Goal: Transaction & Acquisition: Purchase product/service

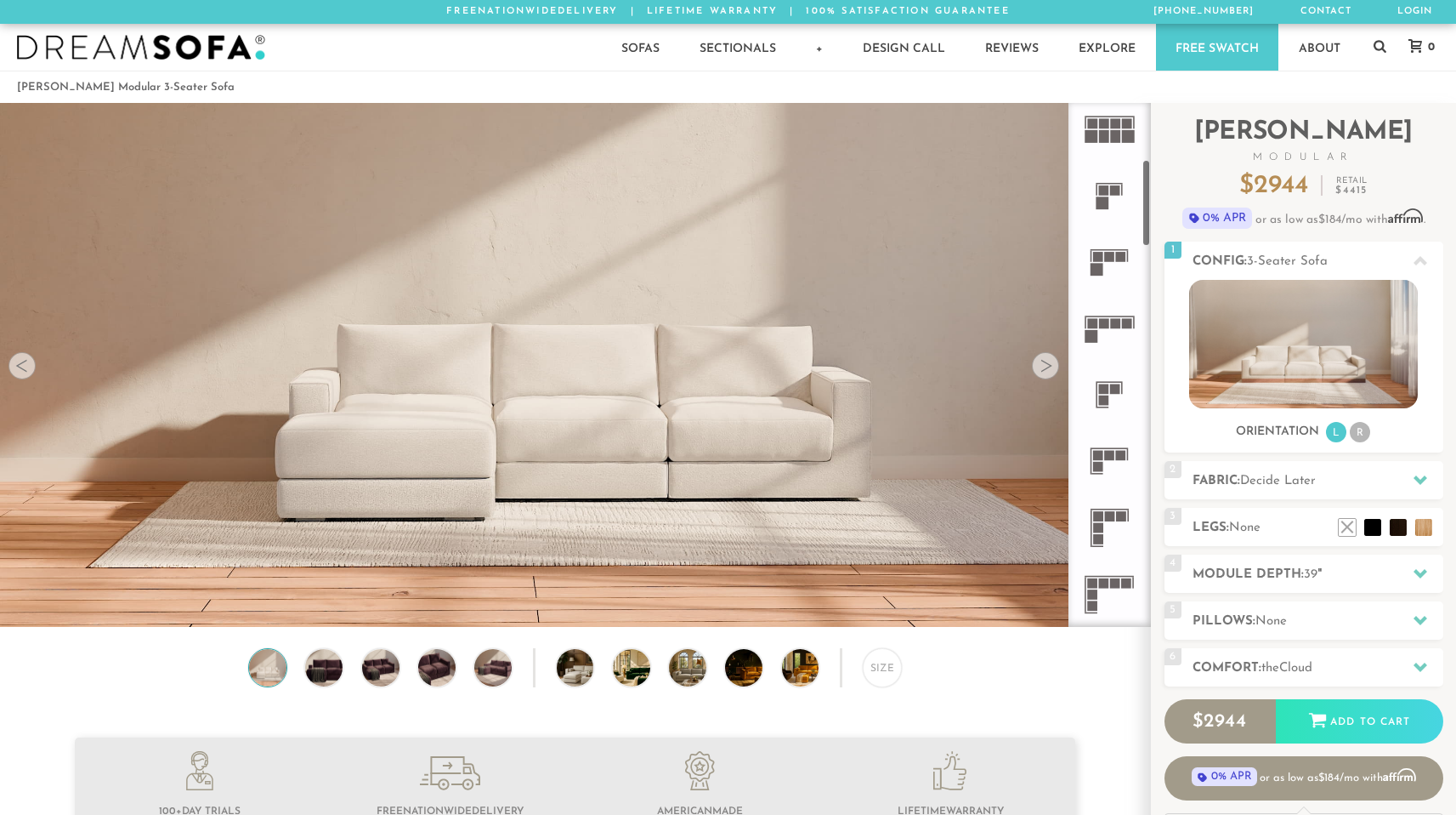
scroll to position [345, 0]
click at [1110, 507] on rect at bounding box center [1110, 512] width 10 height 10
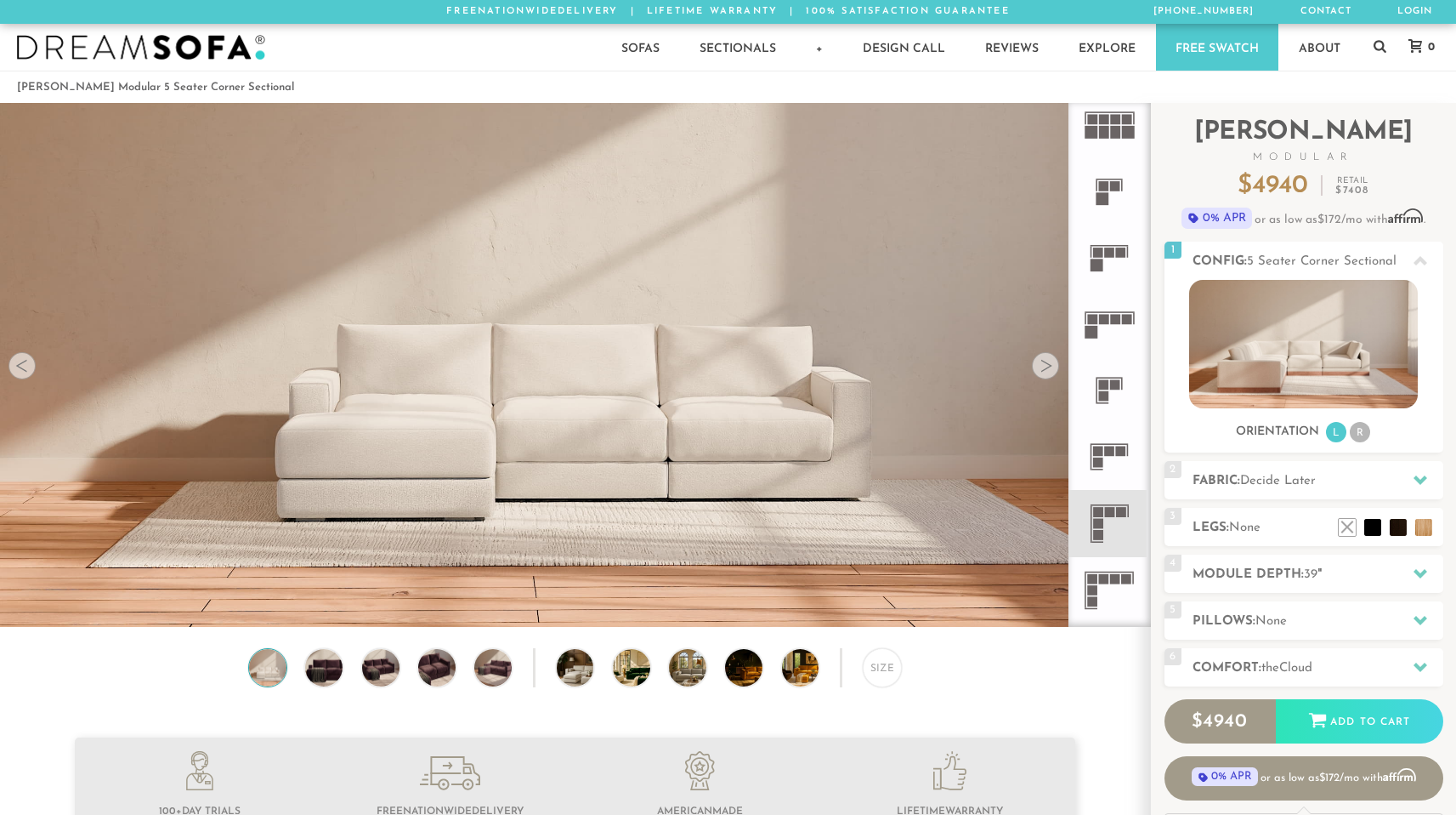
click at [1105, 520] on icon at bounding box center [1109, 523] width 66 height 66
click at [1359, 423] on li "R" at bounding box center [1360, 432] width 21 height 21
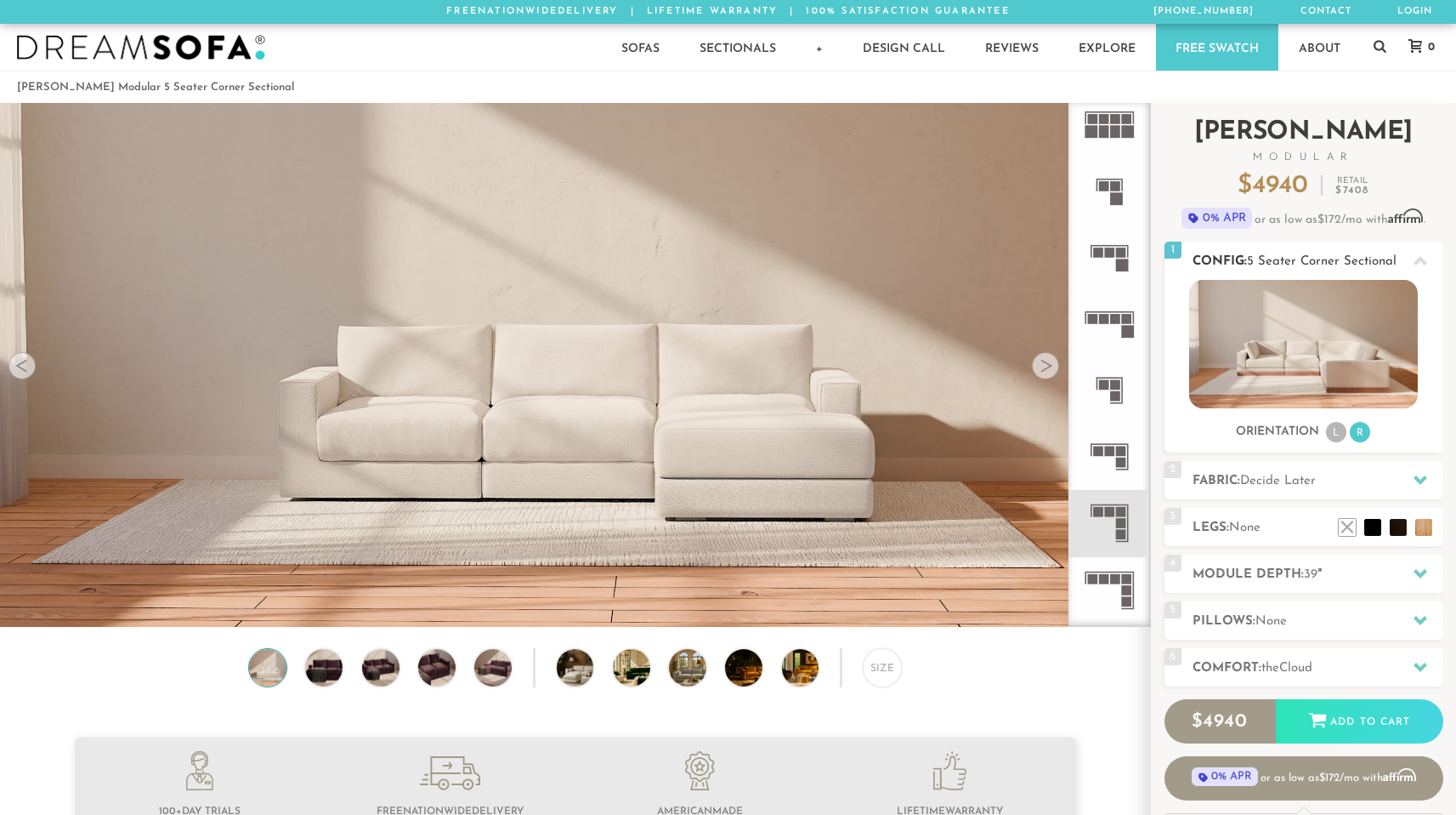
click at [1359, 423] on li "R" at bounding box center [1360, 432] width 21 height 21
click at [1337, 432] on li "L" at bounding box center [1336, 432] width 21 height 21
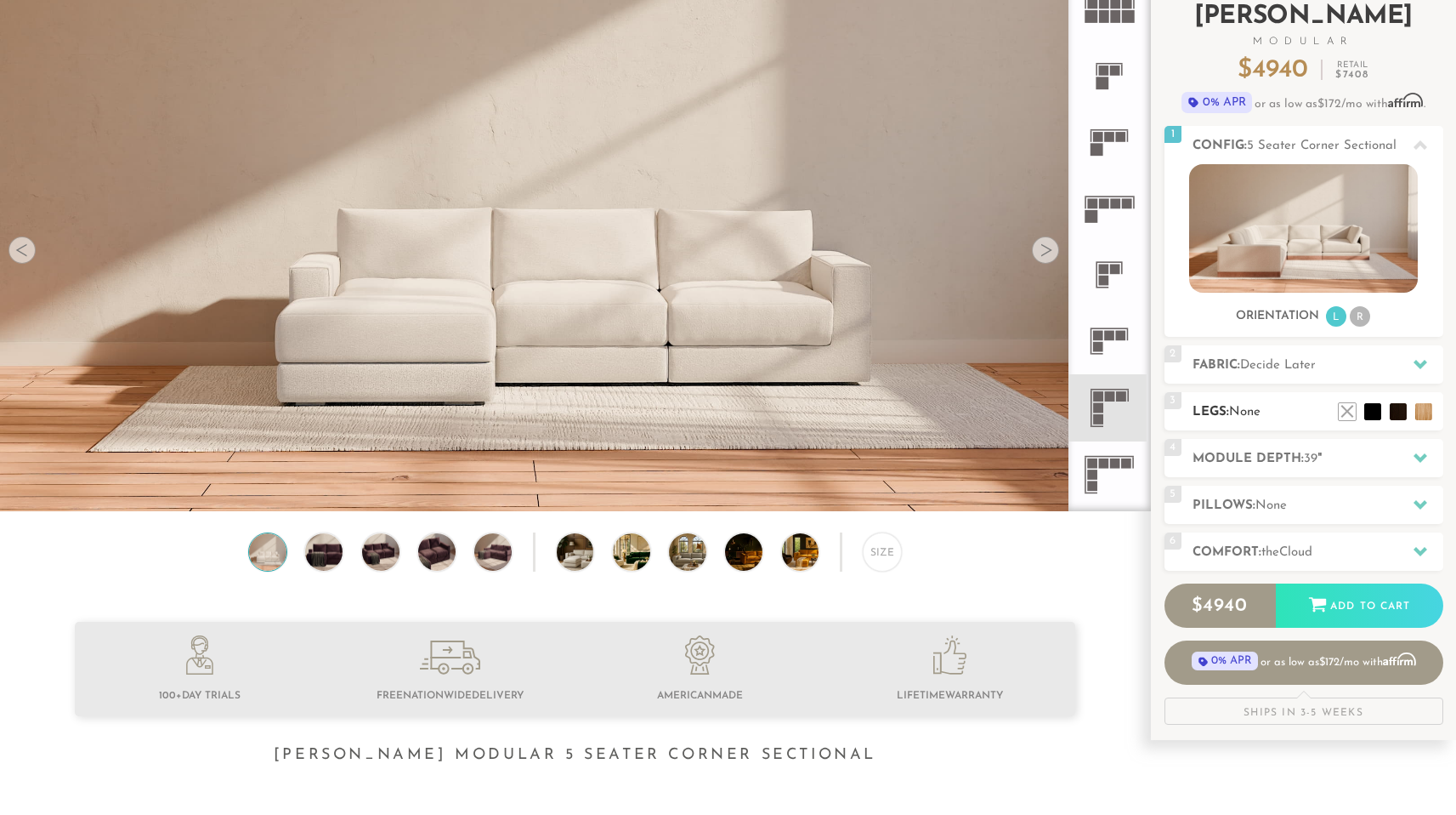
scroll to position [119, 0]
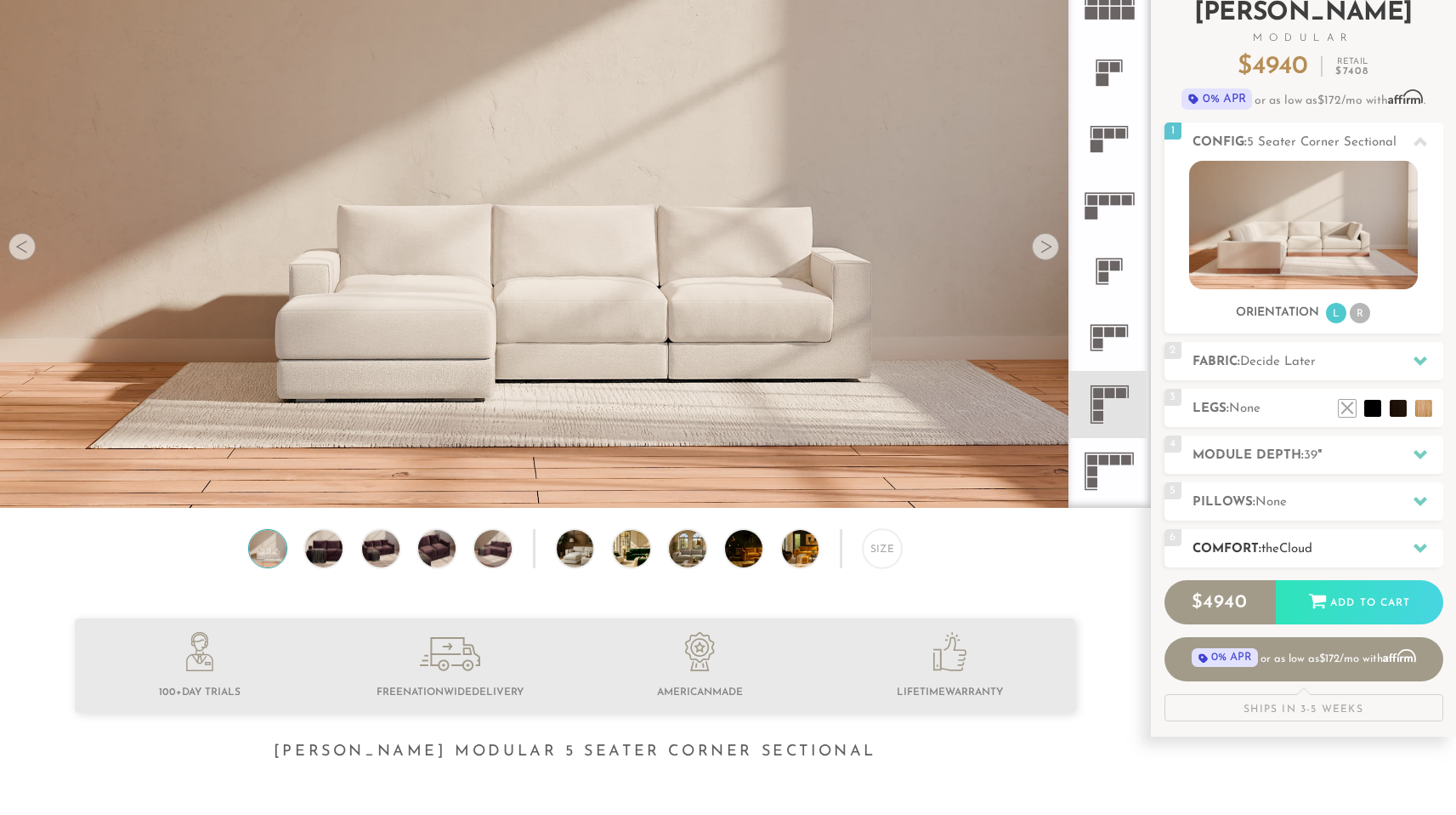
click at [1270, 557] on h2 "Comfort: the Cloud" at bounding box center [1317, 549] width 250 height 20
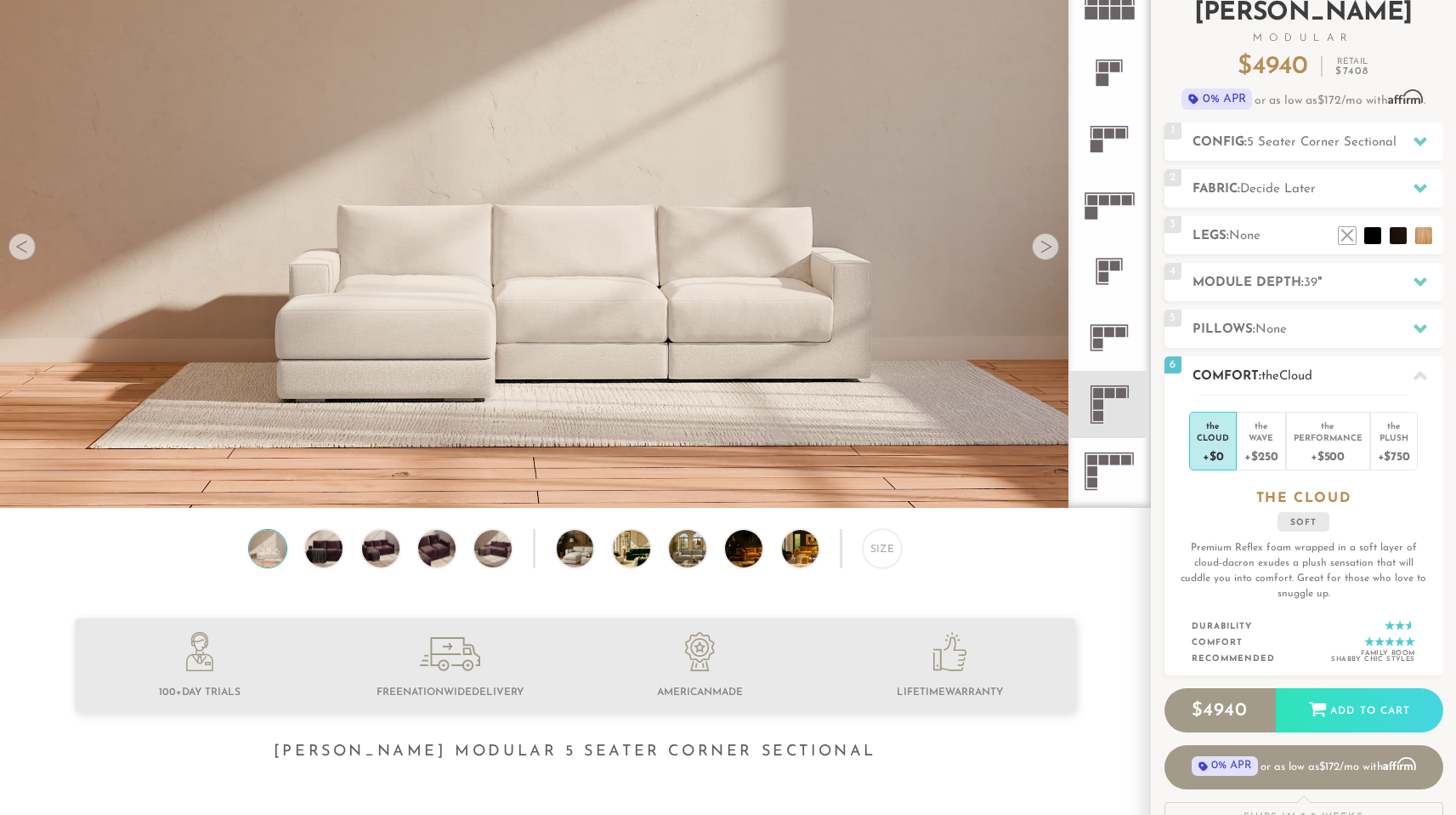
click at [1265, 469] on div "the Cloud +$0 the Wave +$250 the Performance +$500 the Plush +$750 the CLOUD so…" at bounding box center [1304, 535] width 279 height 282
click at [1262, 445] on div "+$250" at bounding box center [1261, 455] width 33 height 24
click at [1290, 450] on li "the Performance +$500" at bounding box center [1328, 441] width 84 height 59
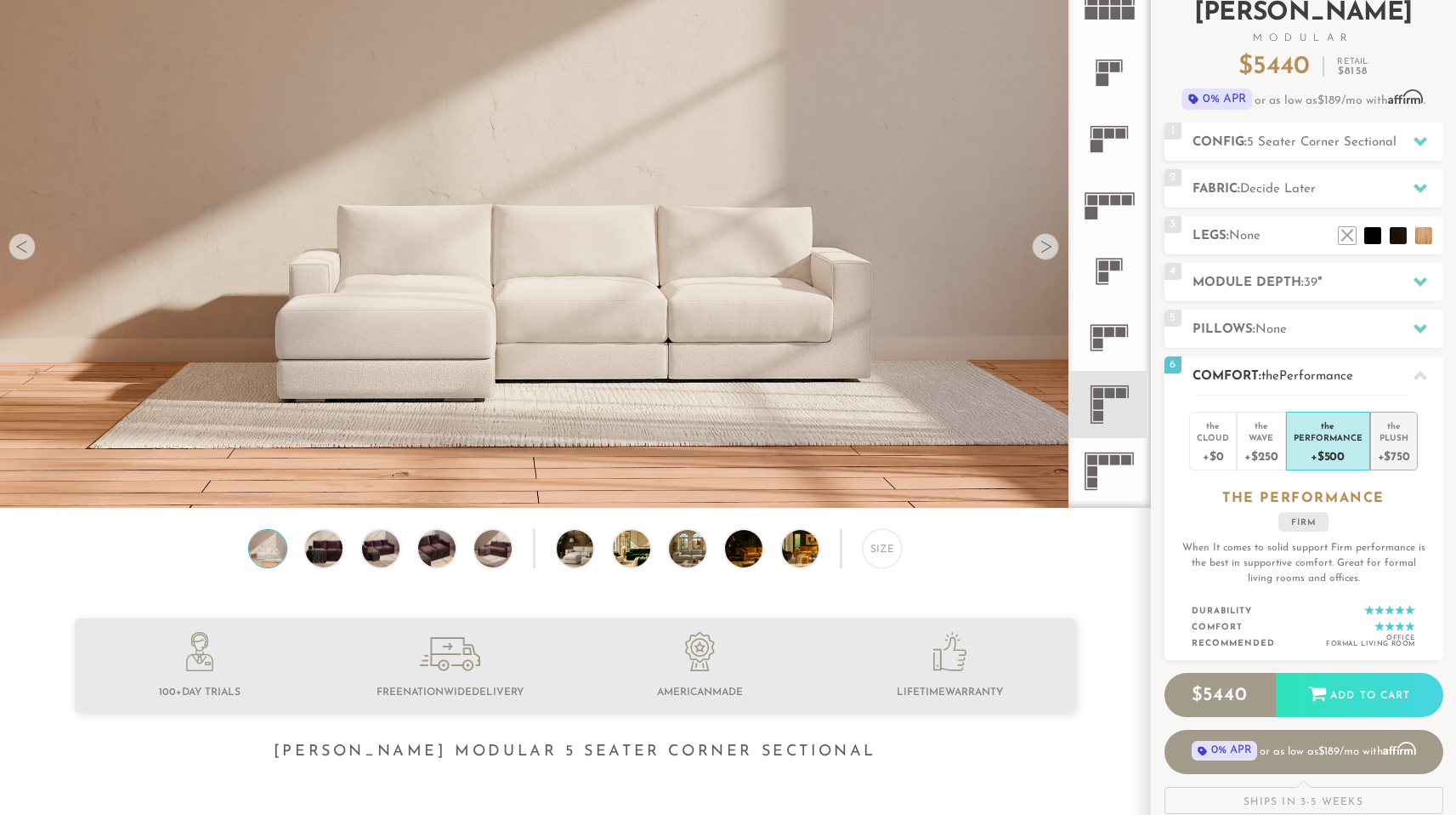
click at [1388, 454] on div "+$750" at bounding box center [1394, 455] width 32 height 24
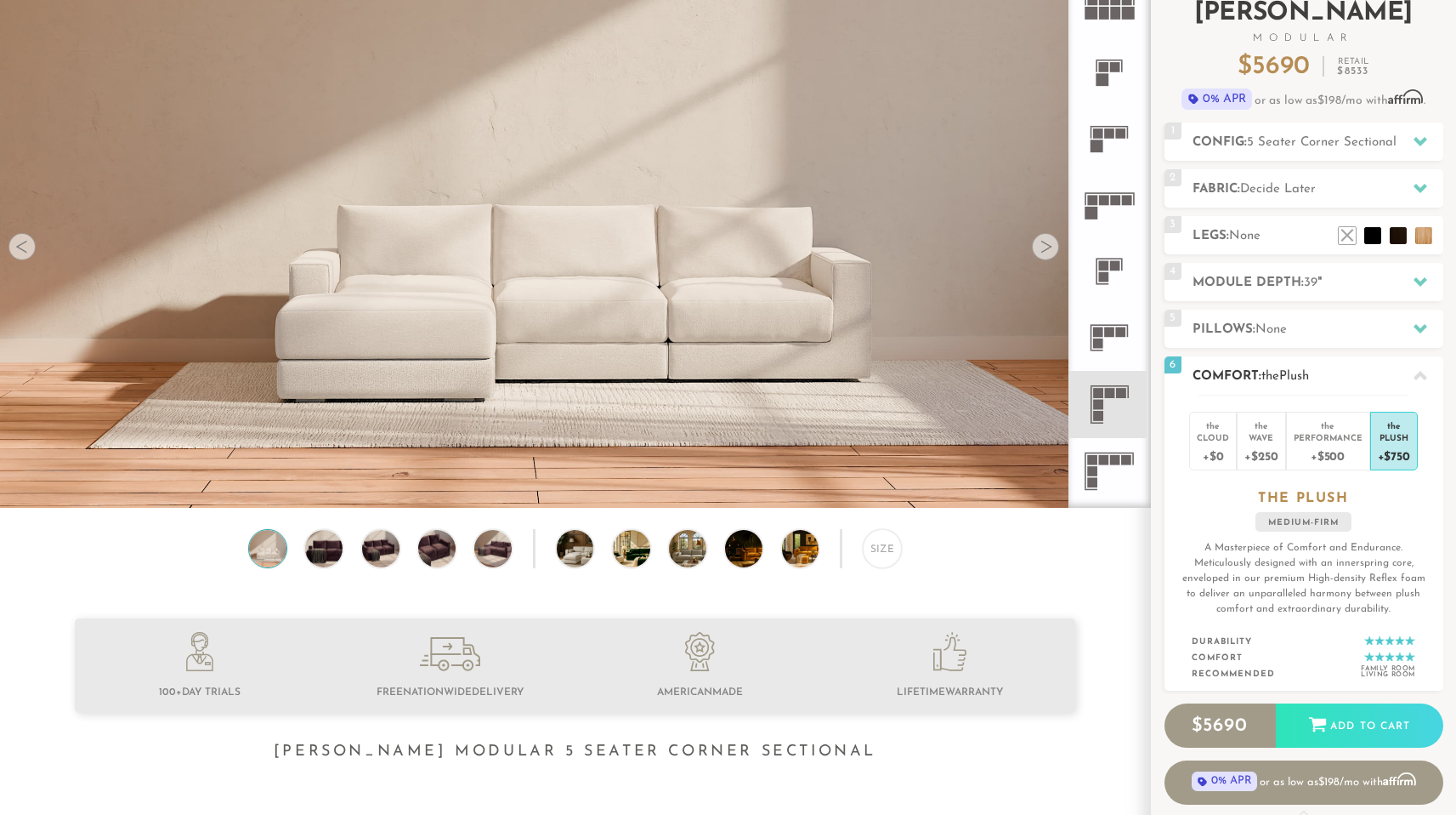
scroll to position [136, 0]
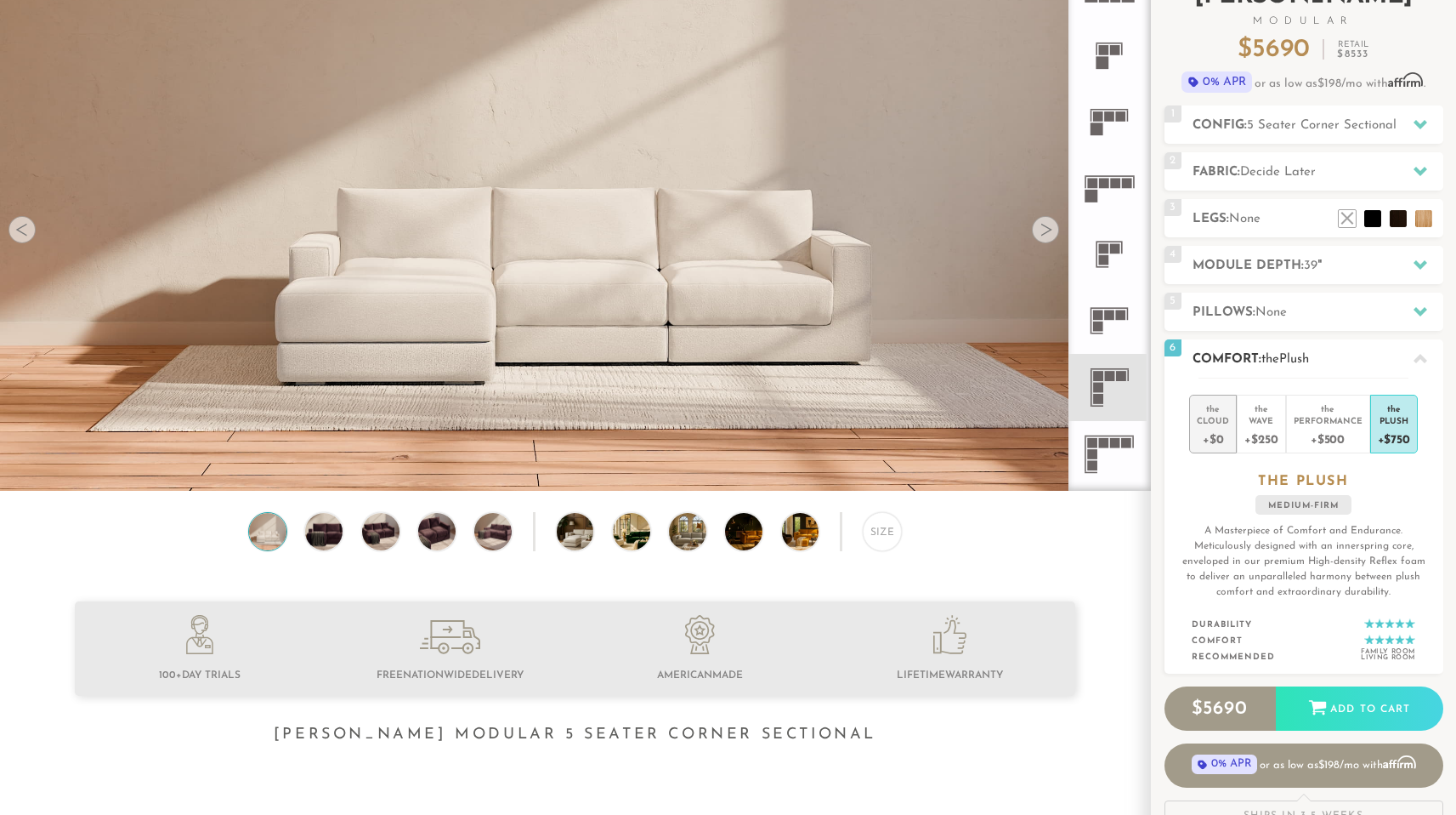
click at [1226, 425] on div "Cloud" at bounding box center [1212, 421] width 32 height 12
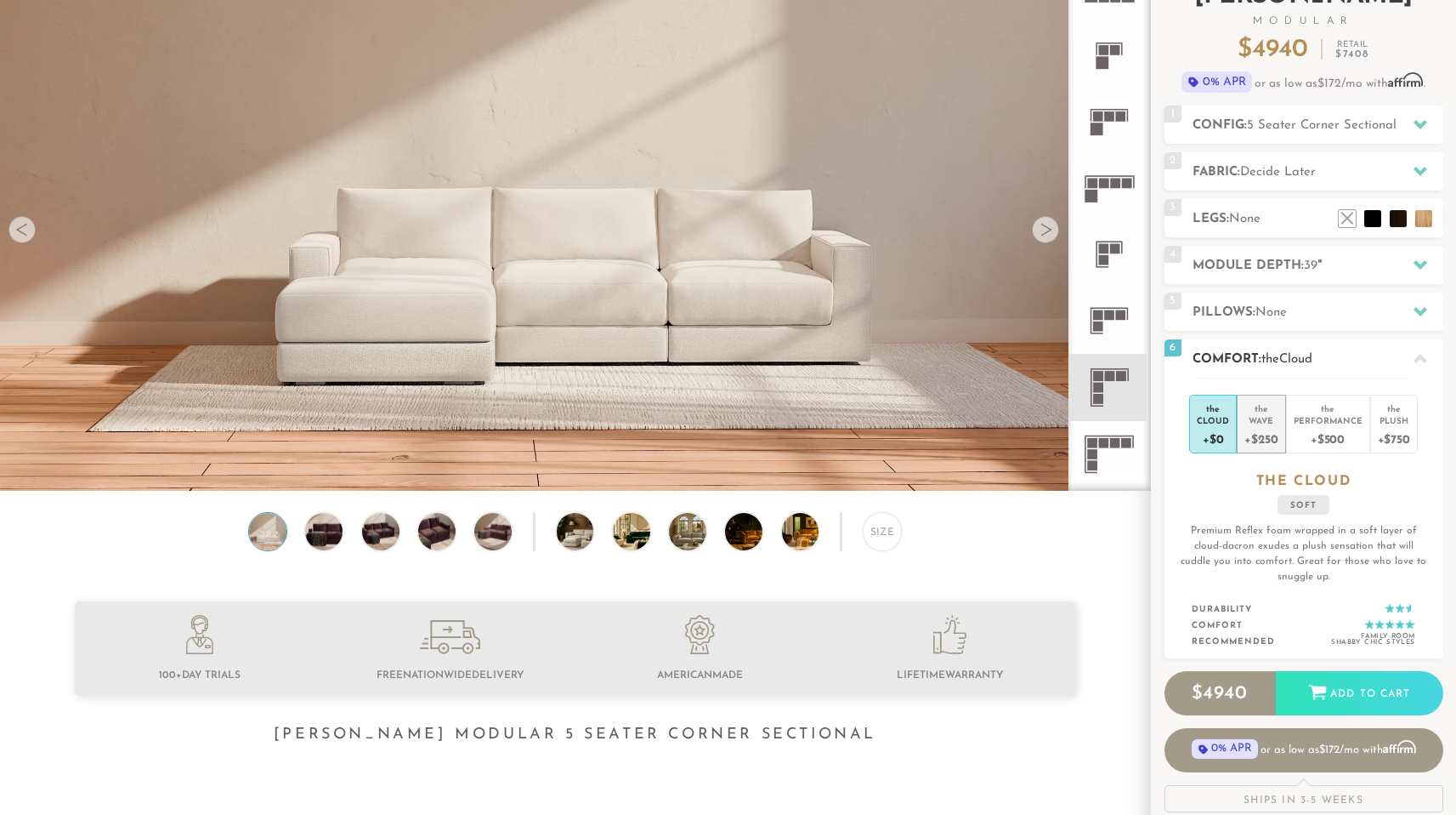
click at [1257, 427] on div "+$250" at bounding box center [1261, 438] width 33 height 24
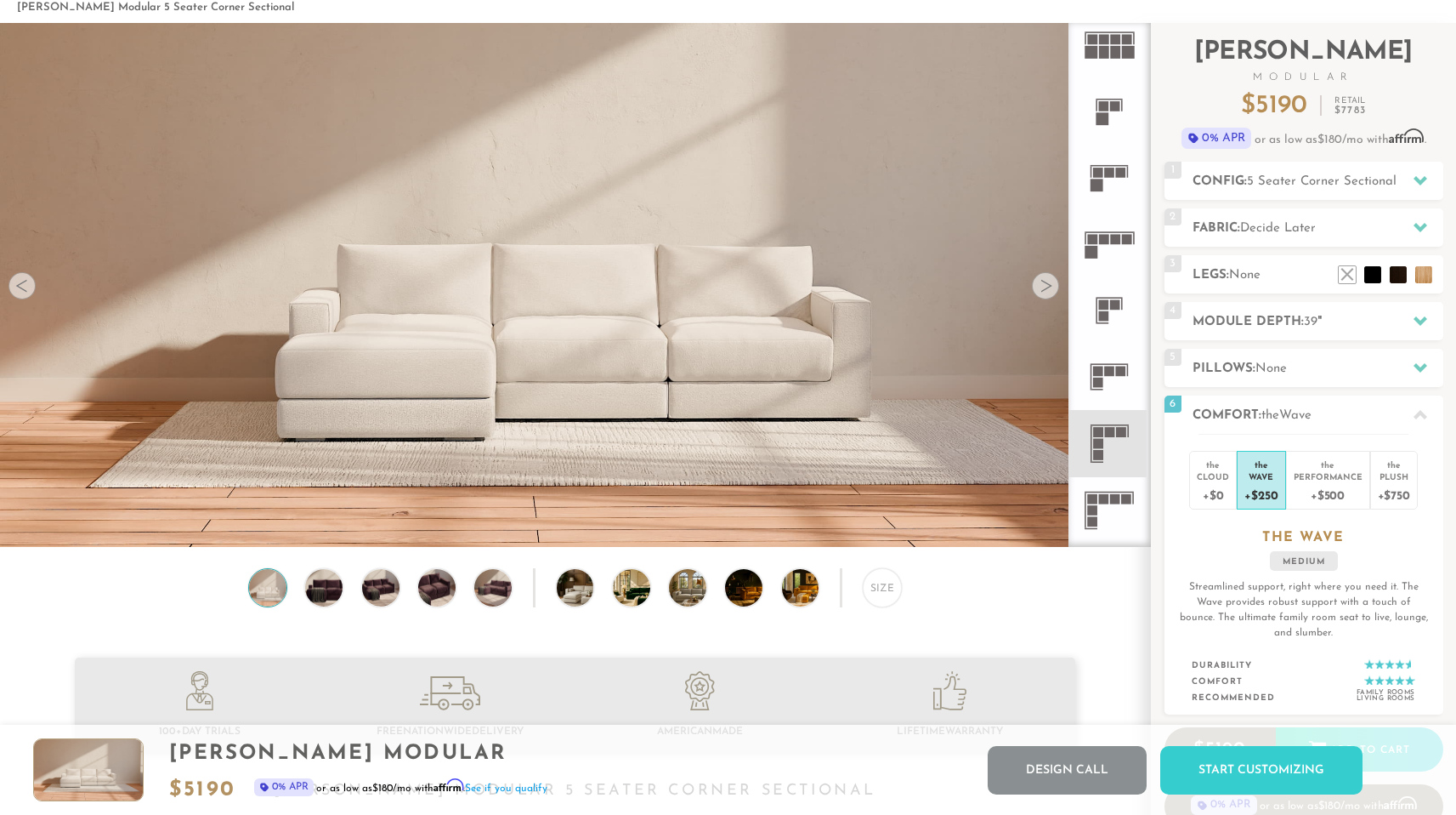
scroll to position [0, 0]
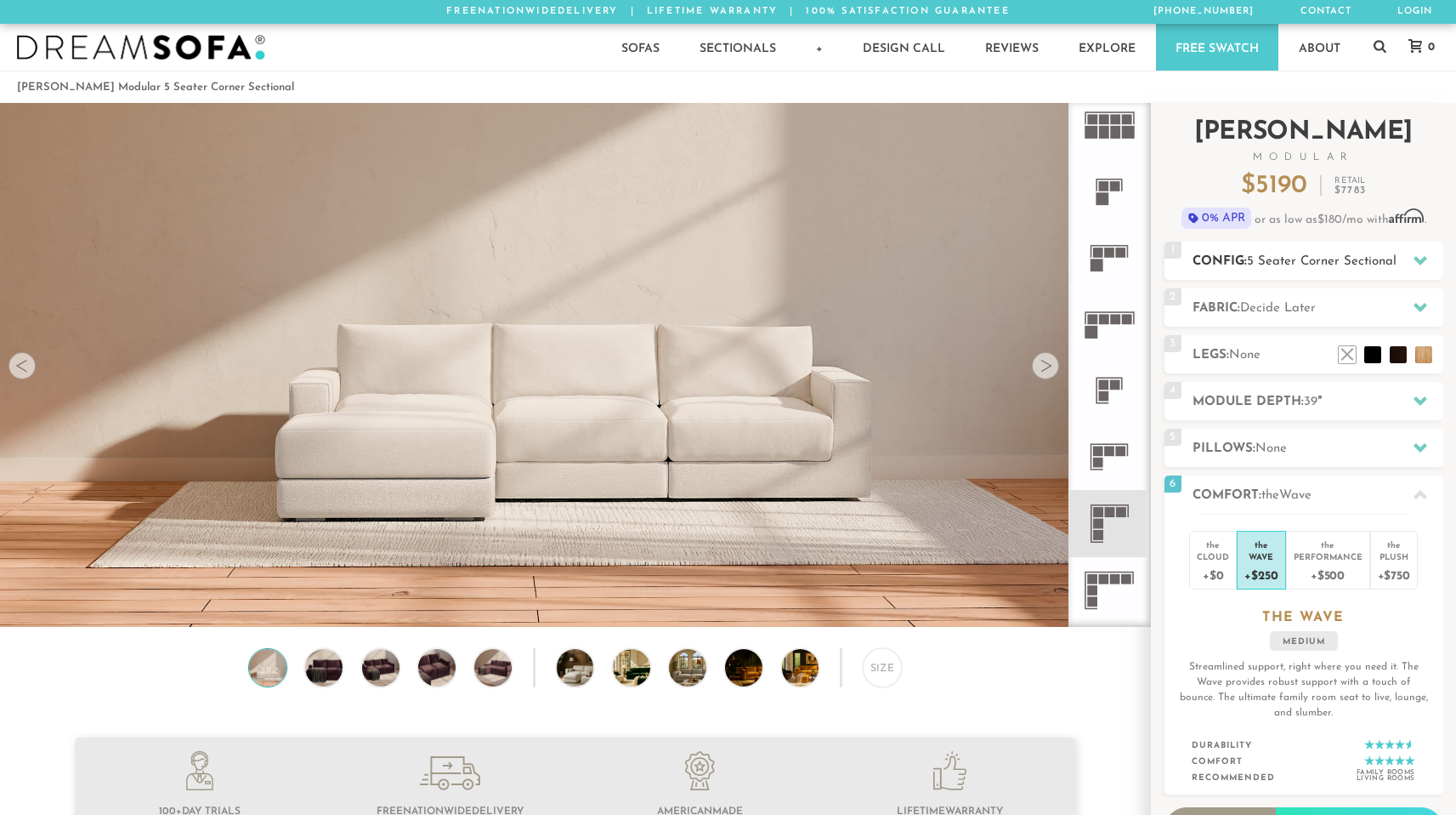
click at [1288, 260] on span "5 Seater Corner Sectional" at bounding box center [1322, 261] width 150 height 13
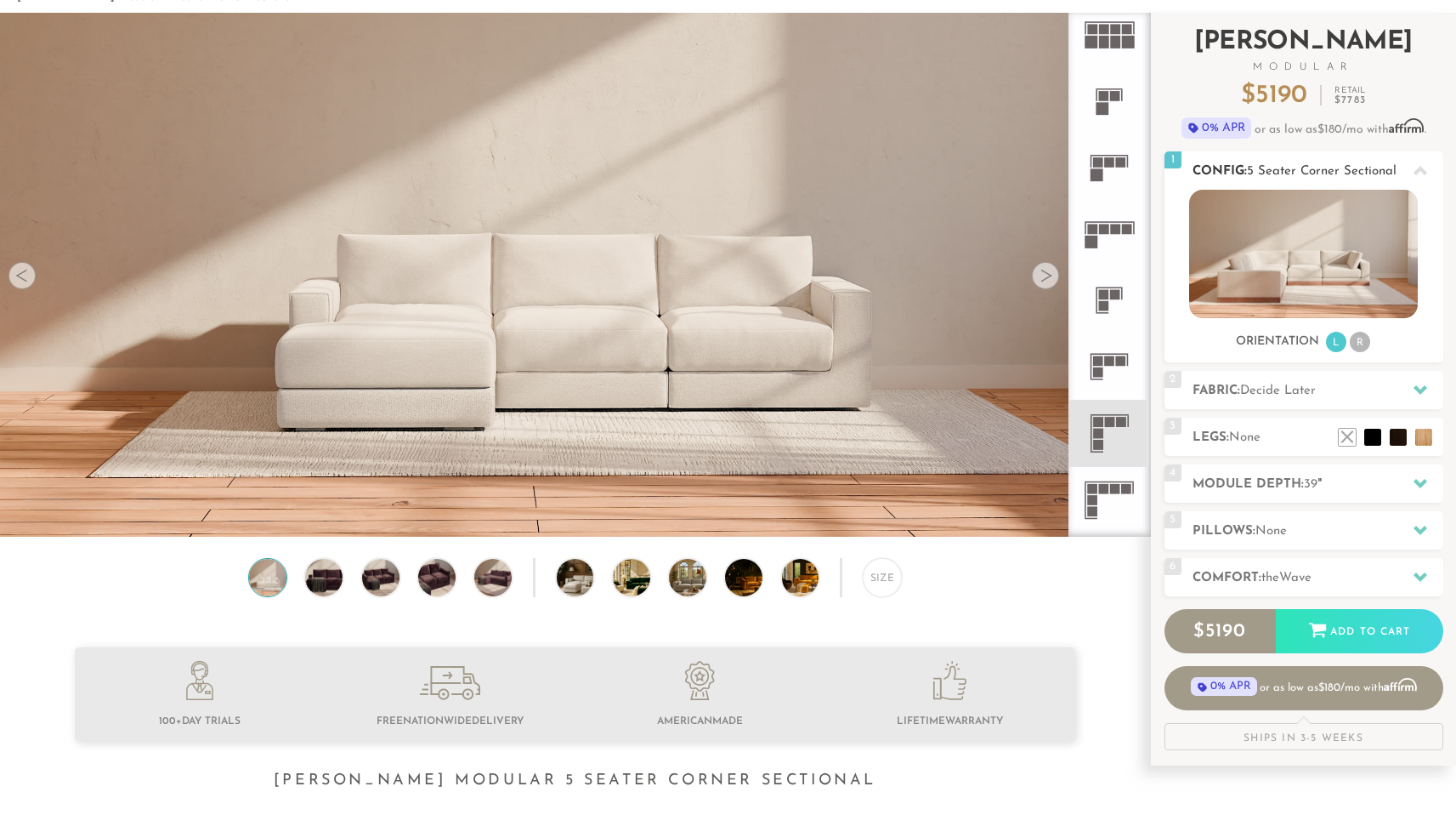
scroll to position [106, 0]
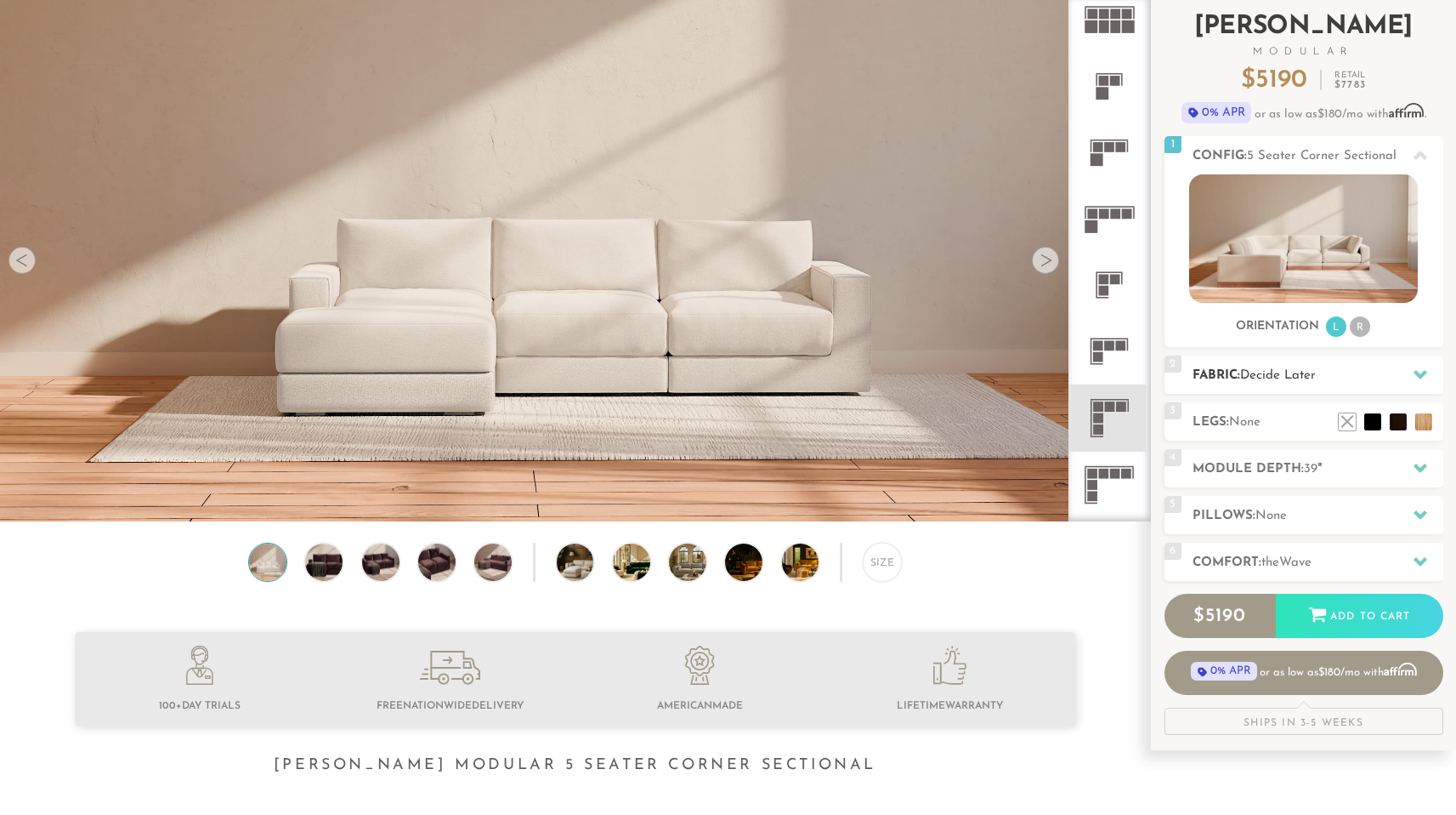
click at [1269, 369] on span "Decide Later" at bounding box center [1277, 375] width 75 height 13
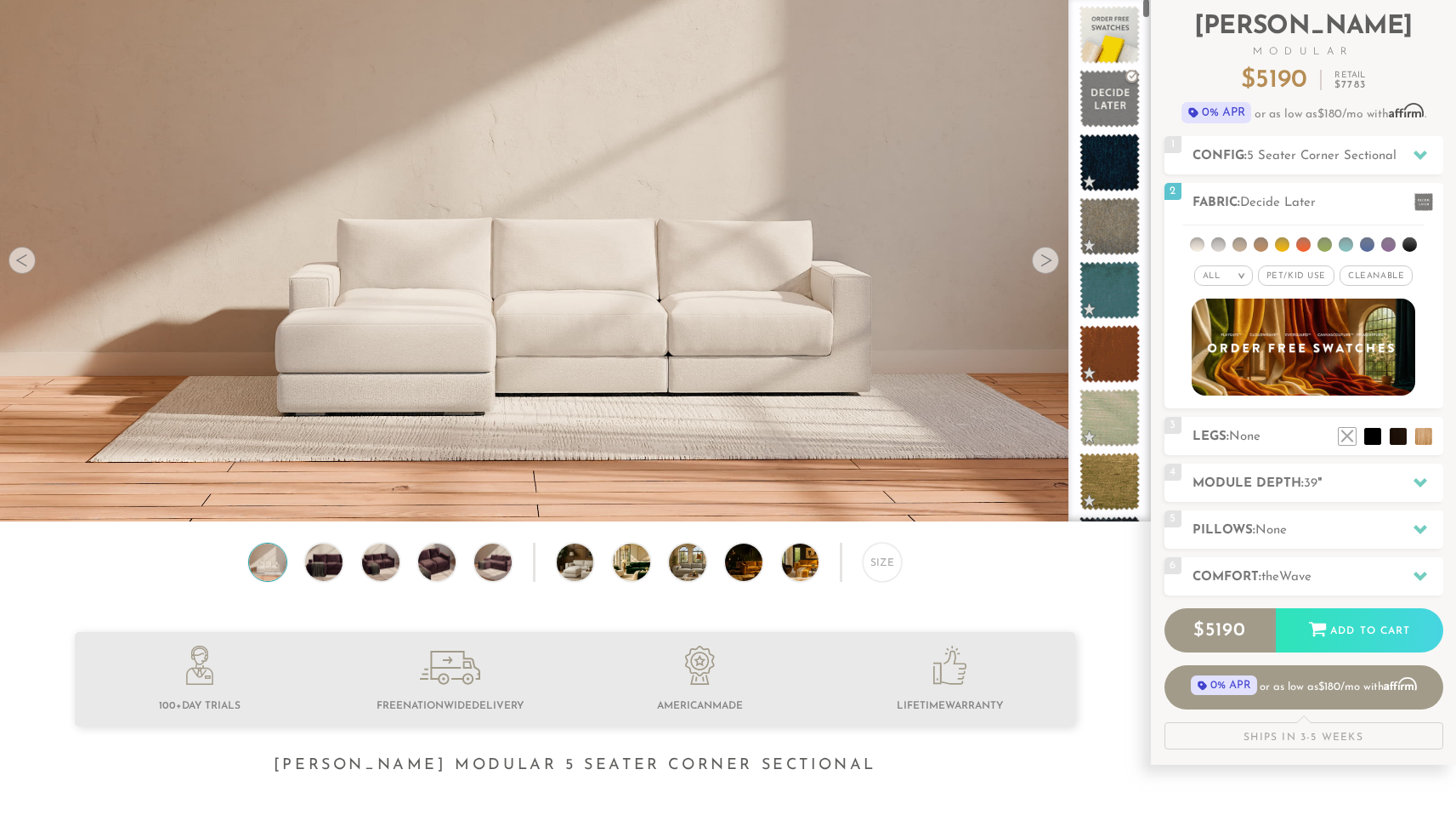
scroll to position [8, 0]
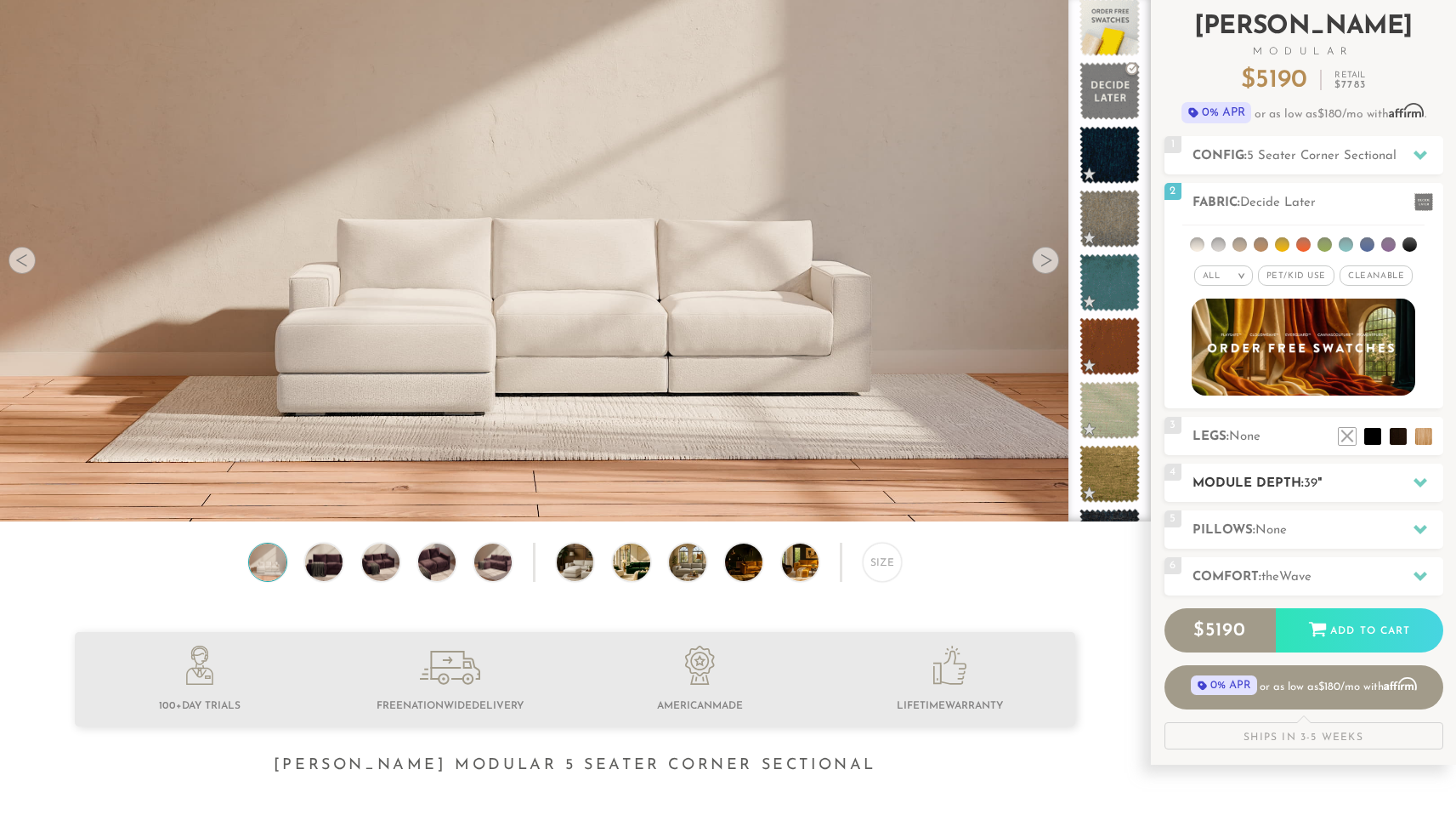
click at [1307, 486] on span "39" at bounding box center [1310, 483] width 14 height 13
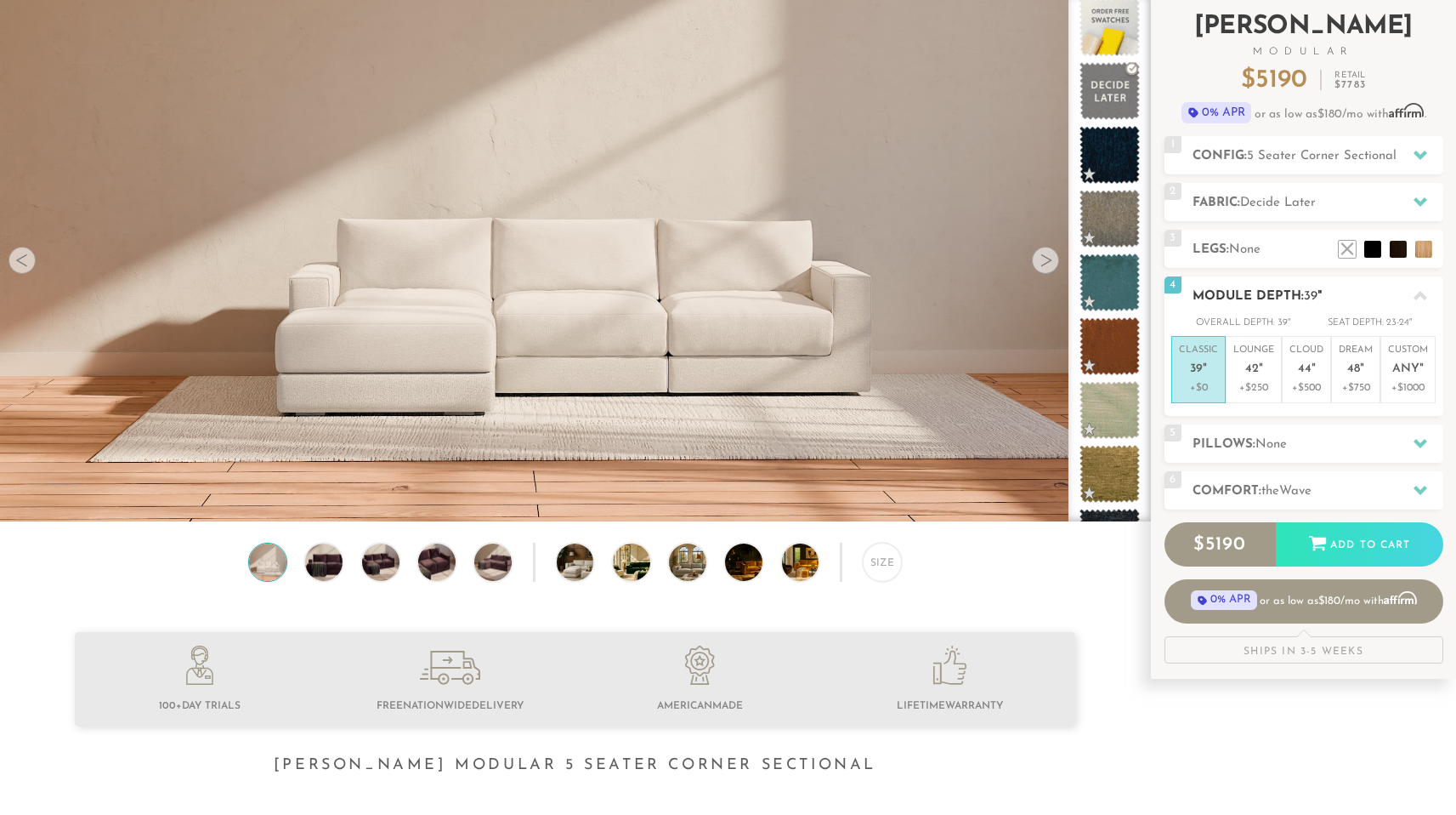
click at [1307, 486] on span "Wave" at bounding box center [1295, 491] width 32 height 13
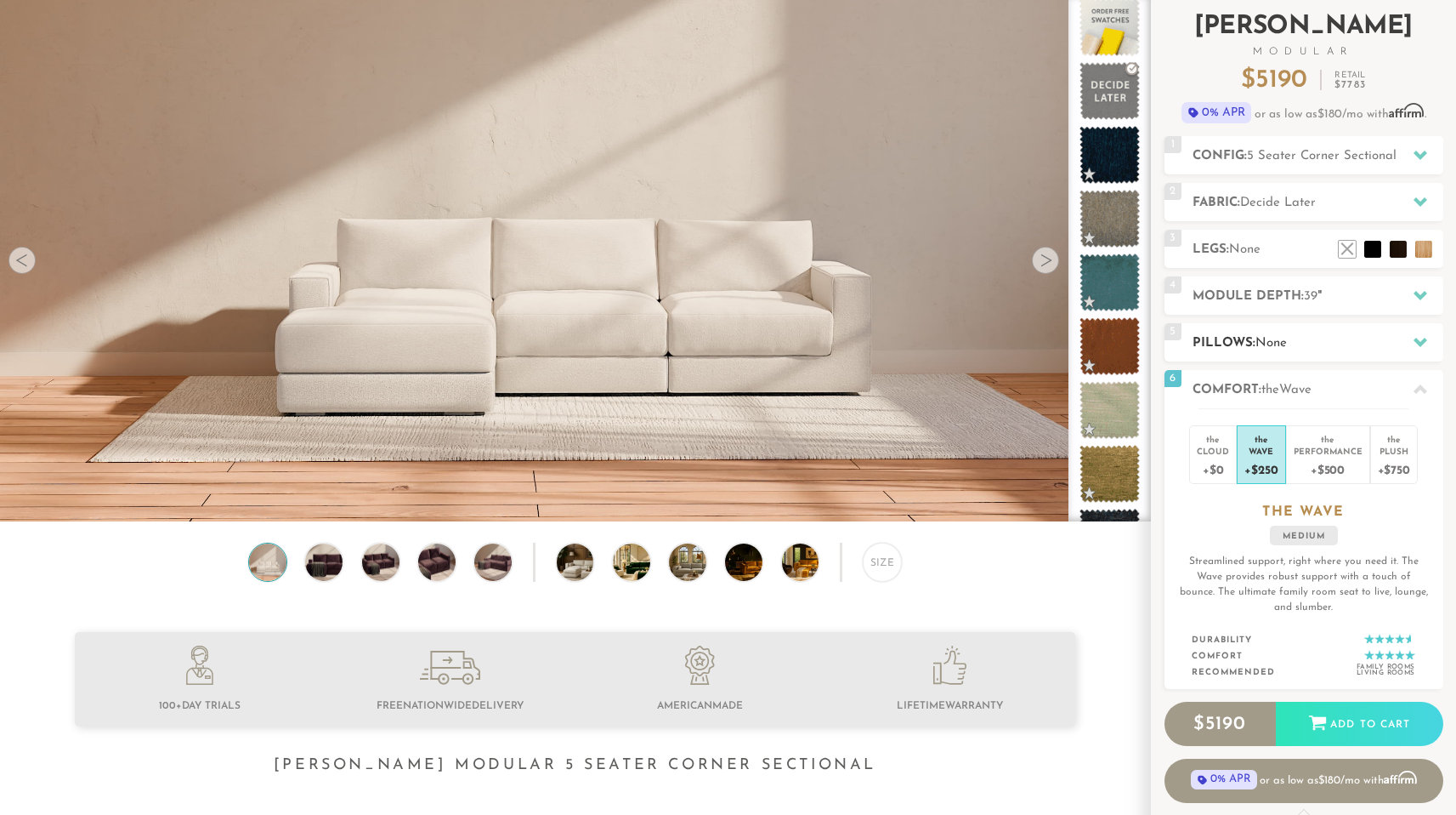
click at [1322, 329] on div "5 Pillows: None" at bounding box center [1304, 342] width 279 height 38
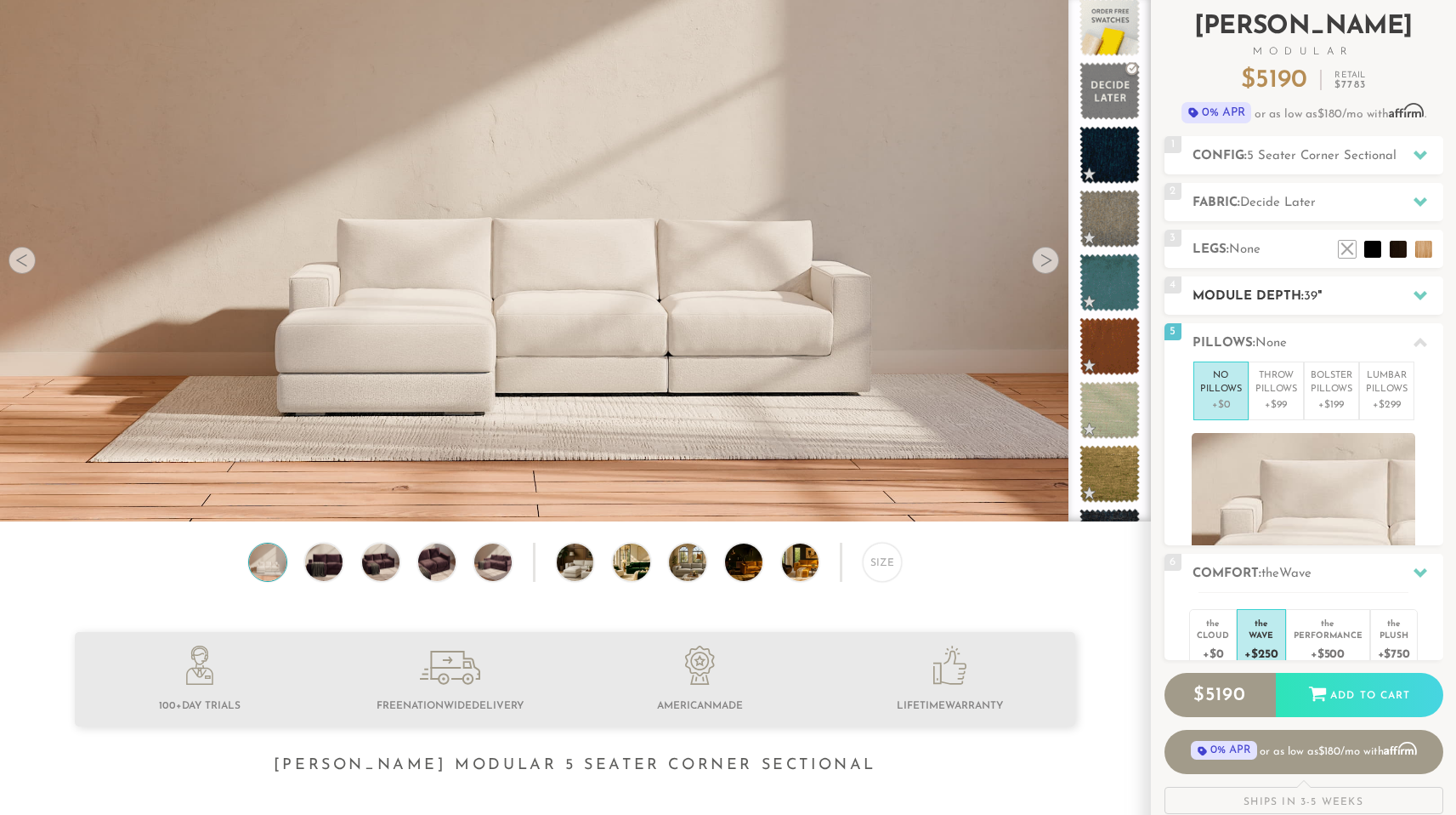
click at [1322, 290] on h2 "Module Depth: 39 "" at bounding box center [1317, 297] width 250 height 20
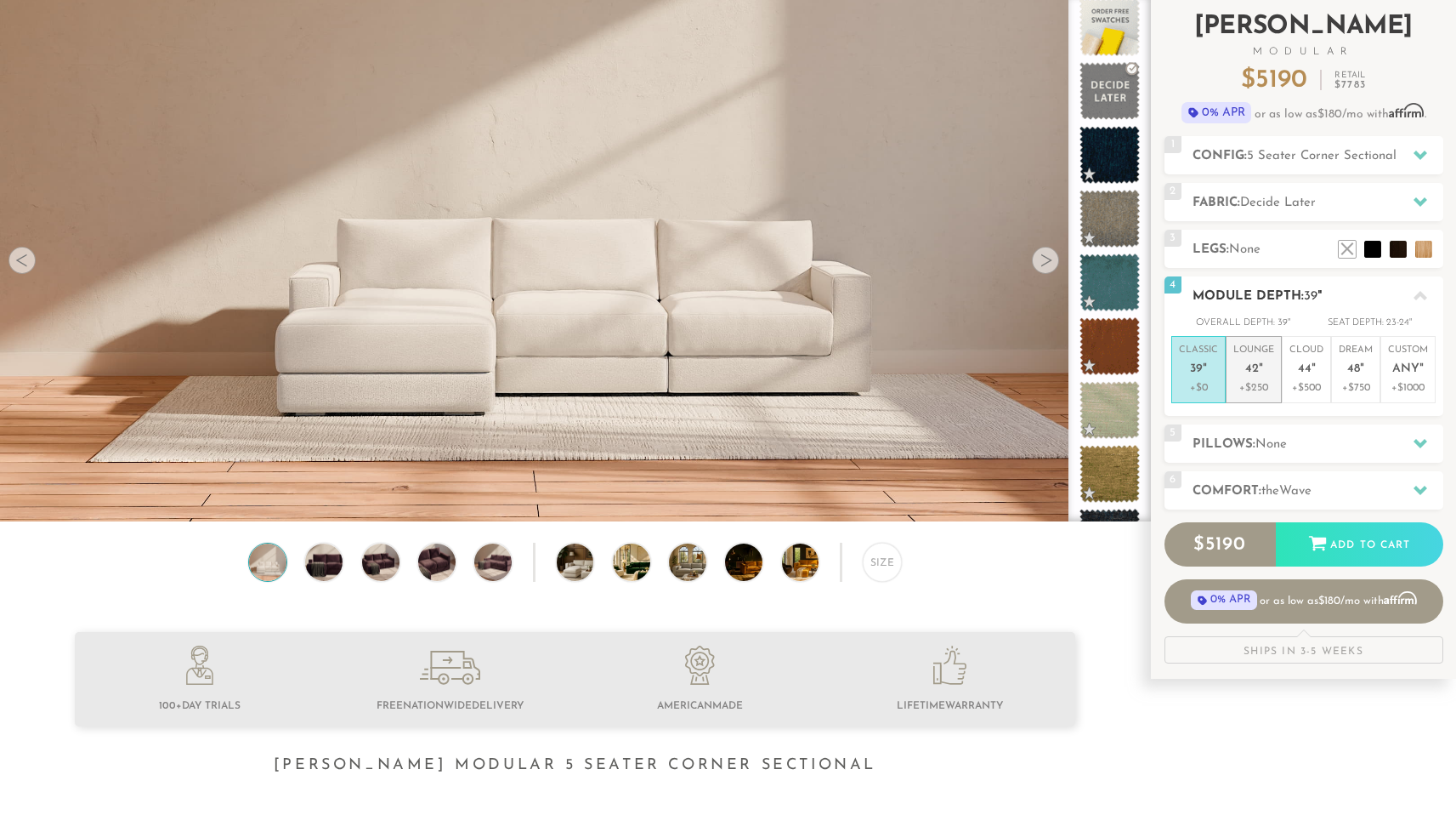
click at [1251, 381] on p "+$250" at bounding box center [1253, 388] width 41 height 16
click at [1285, 398] on li "Cloud 44 " +$500" at bounding box center [1306, 368] width 49 height 67
click at [1368, 419] on div "Introducing [PERSON_NAME] Modular $ 5690 Retail $ 8533 $ 5690 Retail $ 8533 0% …" at bounding box center [1304, 330] width 279 height 666
click at [1220, 360] on li "Classic 39 " +$0" at bounding box center [1198, 368] width 55 height 67
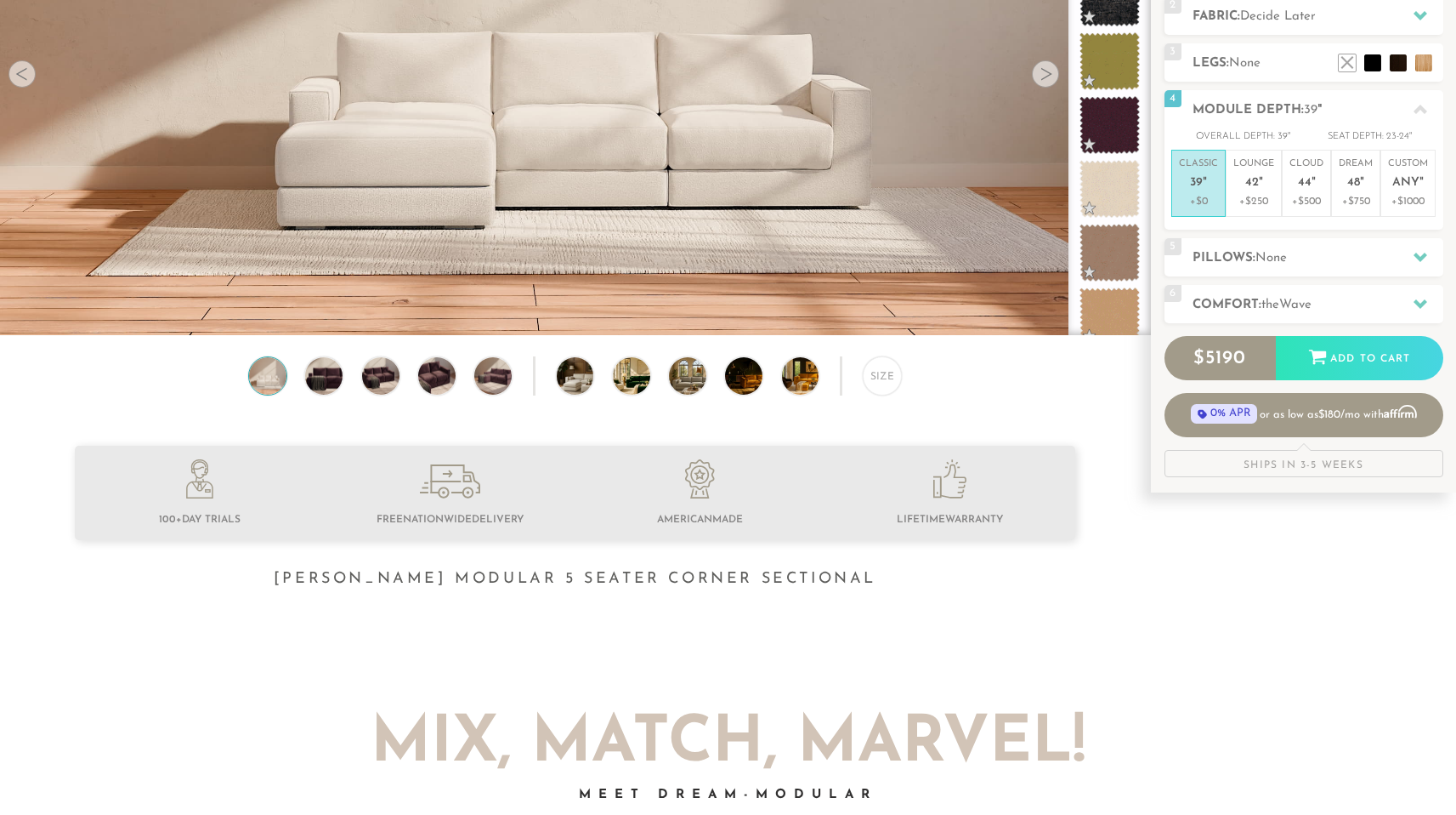
scroll to position [0, 0]
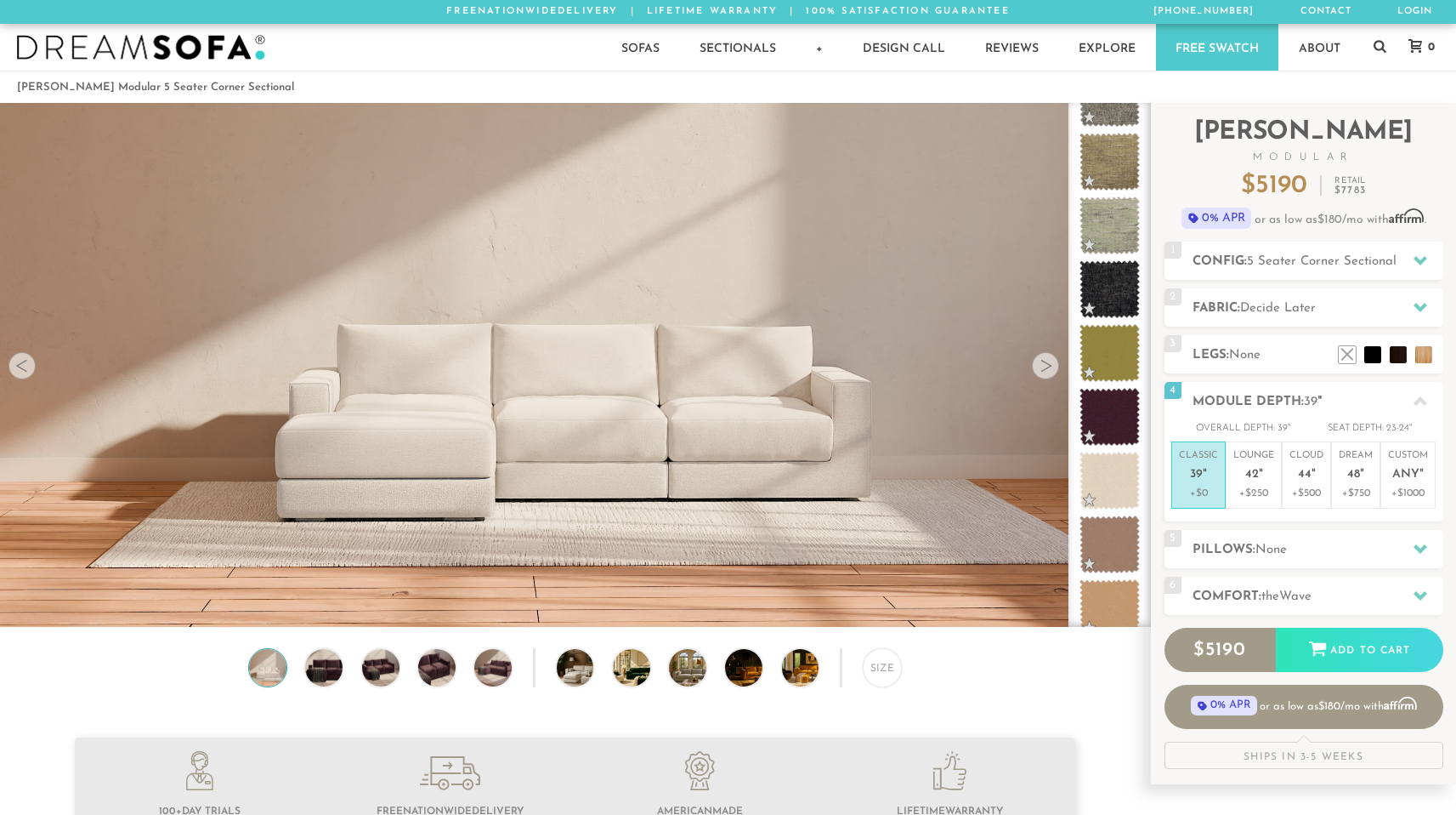
click at [169, 48] on img at bounding box center [141, 47] width 248 height 25
